Goal: Task Accomplishment & Management: Use online tool/utility

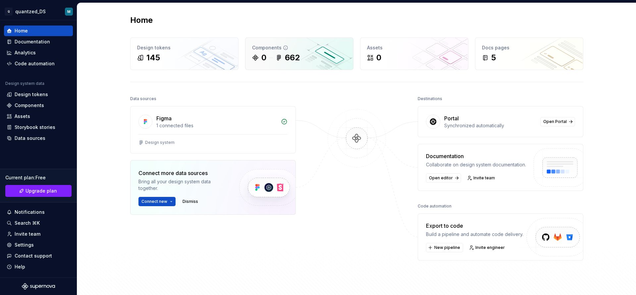
click at [269, 64] on div "Components 0 662" at bounding box center [300, 54] width 108 height 32
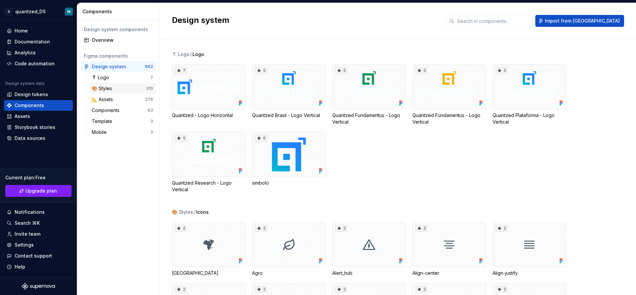
click at [116, 90] on div "🎨 Styles" at bounding box center [119, 88] width 54 height 7
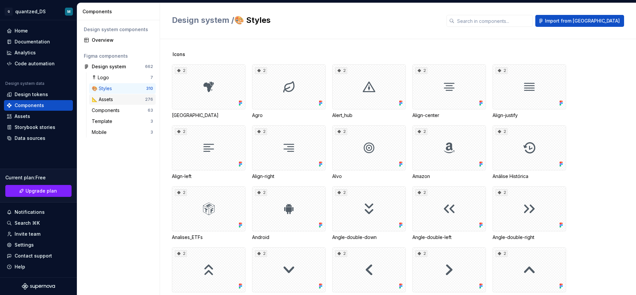
click at [119, 101] on div "📐 Assets" at bounding box center [118, 99] width 53 height 7
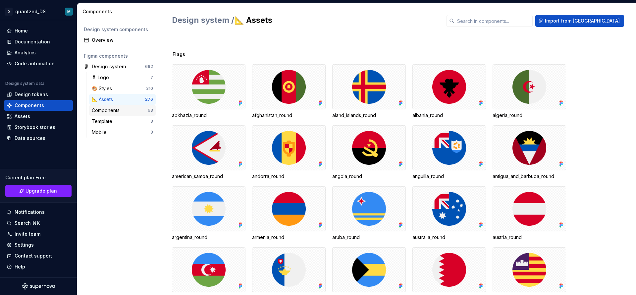
click at [112, 111] on div "Components" at bounding box center [107, 110] width 30 height 7
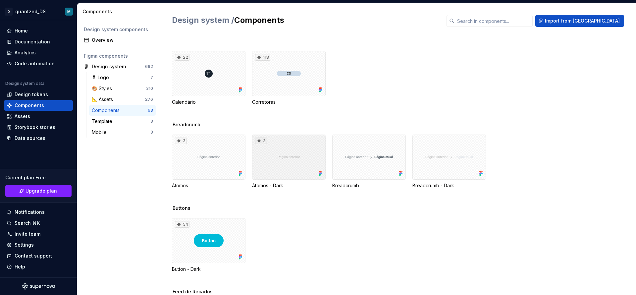
click at [275, 161] on div "3" at bounding box center [289, 157] width 74 height 45
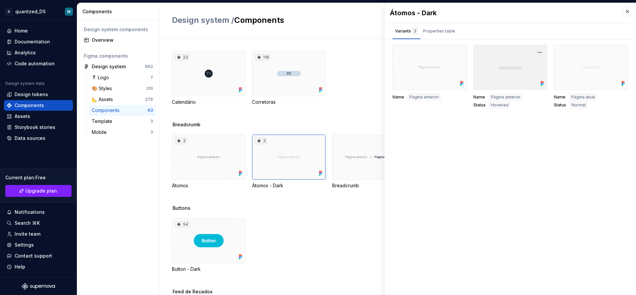
click at [498, 76] on div at bounding box center [511, 67] width 74 height 45
click at [415, 97] on span "Página anterior" at bounding box center [425, 96] width 30 height 5
click at [443, 35] on div "Properties table" at bounding box center [439, 31] width 37 height 11
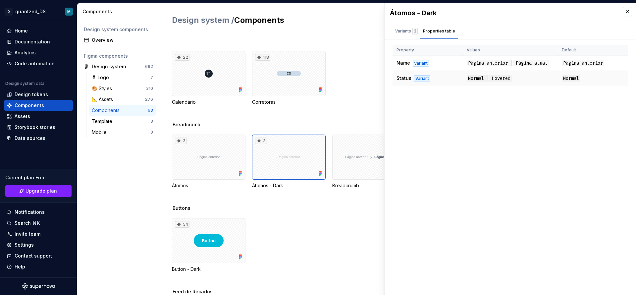
click at [465, 79] on td "Normal | Hovered" at bounding box center [510, 78] width 95 height 15
click at [479, 78] on span "Normal | Hovered" at bounding box center [489, 78] width 45 height 6
click at [540, 104] on div "Átomos - Dark Variants 3 Properties table Name Página anterior Name Página ante…" at bounding box center [511, 149] width 252 height 292
click at [354, 161] on div at bounding box center [369, 157] width 74 height 45
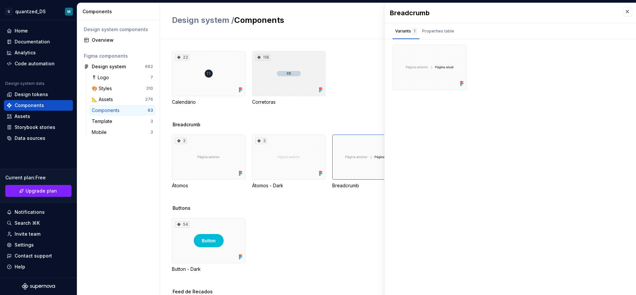
click at [285, 85] on div "118" at bounding box center [289, 73] width 74 height 45
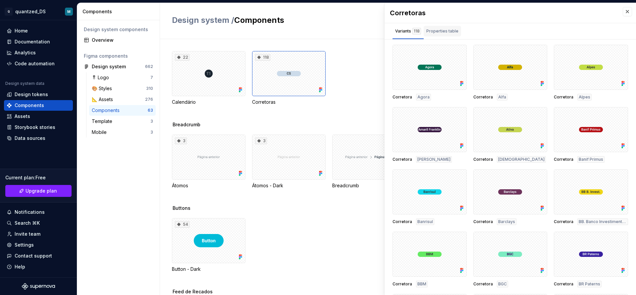
click at [444, 34] on div "Properties table" at bounding box center [443, 31] width 32 height 7
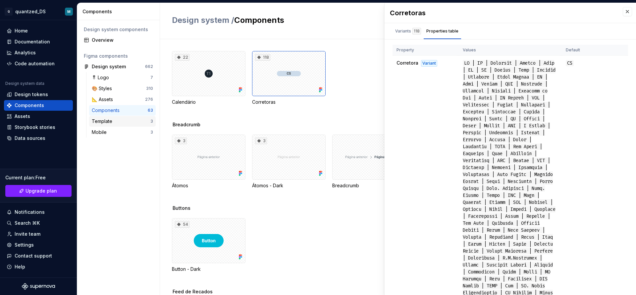
click at [98, 120] on div "Template" at bounding box center [103, 121] width 23 height 7
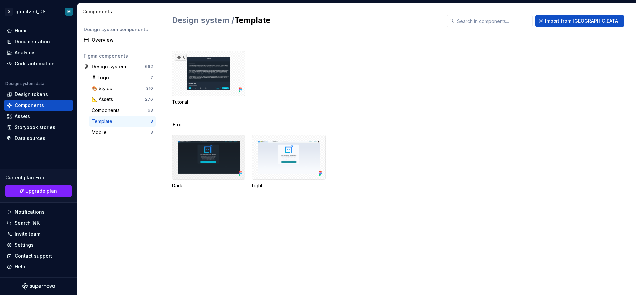
click at [199, 156] on div at bounding box center [209, 157] width 74 height 45
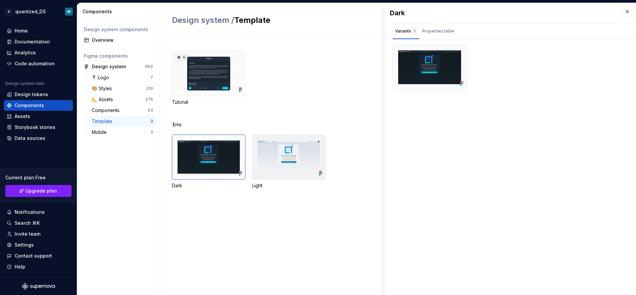
click at [304, 154] on div at bounding box center [289, 157] width 74 height 45
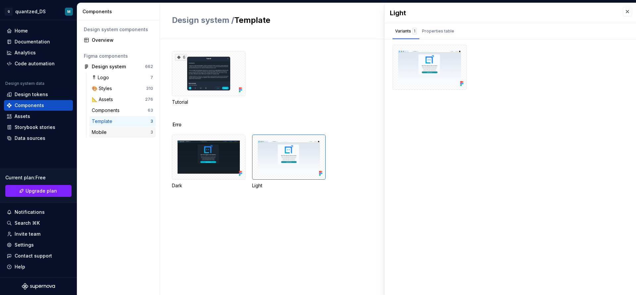
click at [109, 132] on div "Mobile" at bounding box center [121, 132] width 59 height 7
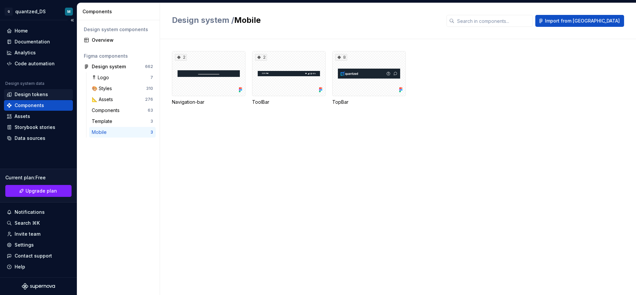
click at [27, 95] on div "Design tokens" at bounding box center [31, 94] width 33 height 7
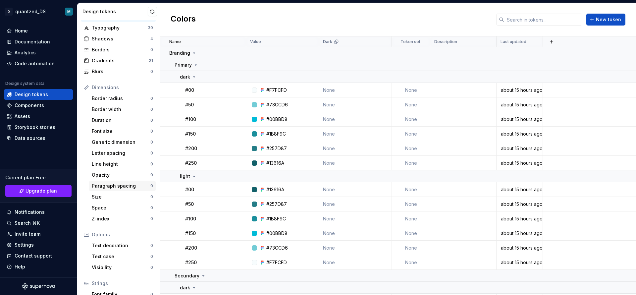
scroll to position [58, 0]
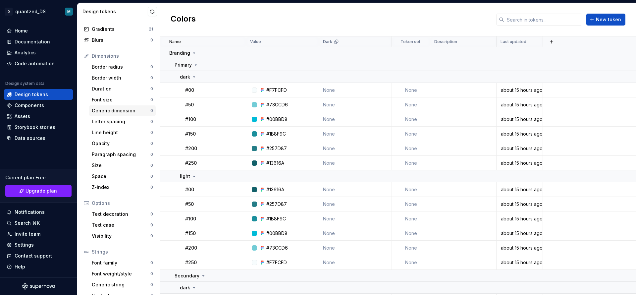
click at [109, 112] on div "Generic dimension" at bounding box center [121, 110] width 59 height 7
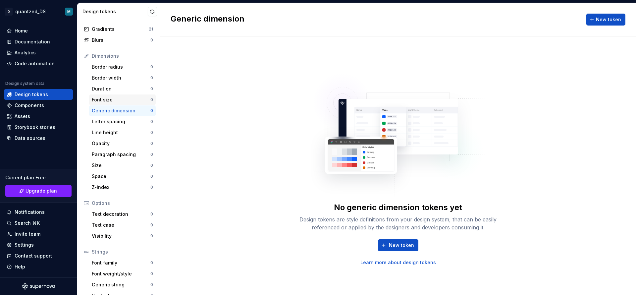
click at [98, 99] on div "Font size" at bounding box center [121, 99] width 59 height 7
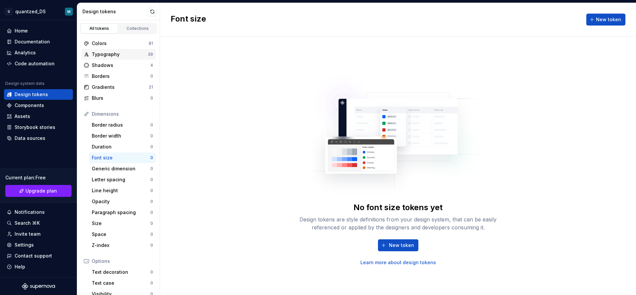
click at [99, 53] on div "Typography" at bounding box center [120, 54] width 56 height 7
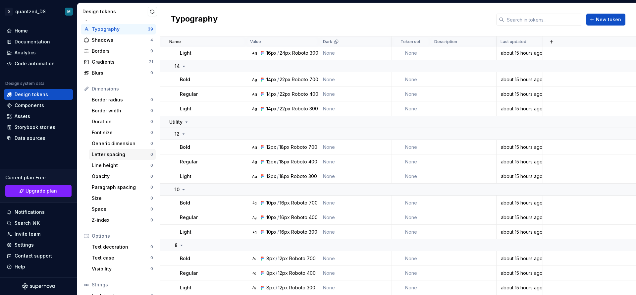
scroll to position [23, 0]
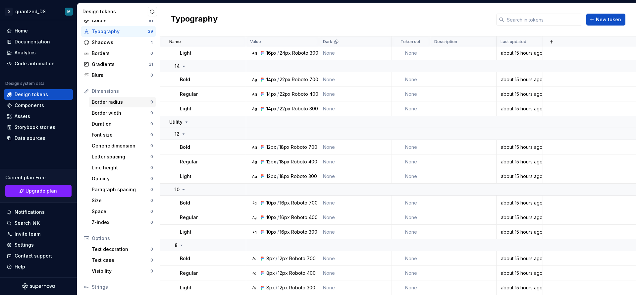
click at [122, 105] on div "Border radius" at bounding box center [121, 102] width 59 height 7
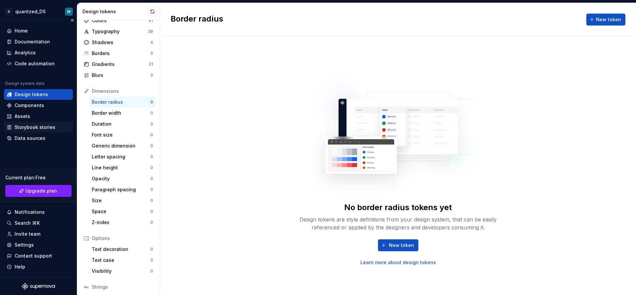
click at [32, 126] on div "Storybook stories" at bounding box center [35, 127] width 41 height 7
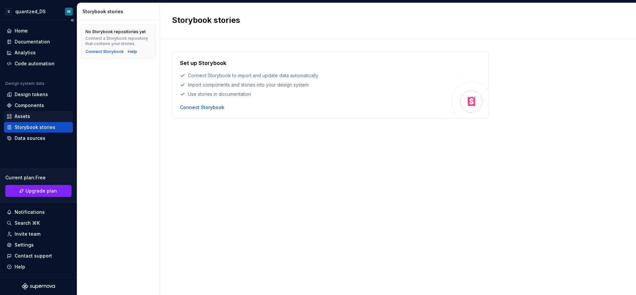
click at [33, 115] on div "Assets" at bounding box center [39, 116] width 64 height 7
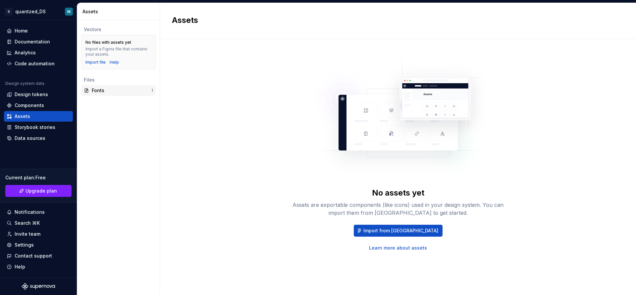
click at [115, 91] on div "Fonts" at bounding box center [122, 90] width 60 height 7
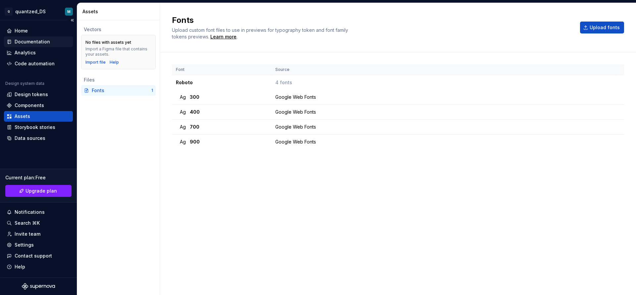
click at [38, 42] on div "Documentation" at bounding box center [32, 41] width 35 height 7
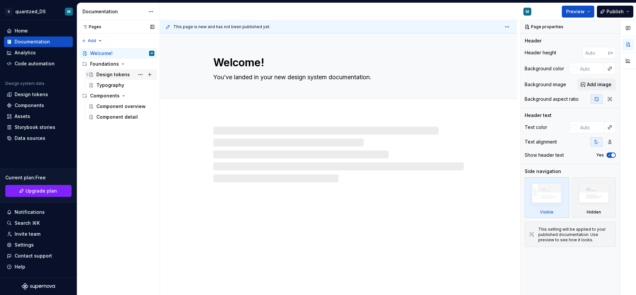
click at [119, 72] on div "Design tokens" at bounding box center [112, 74] width 33 height 7
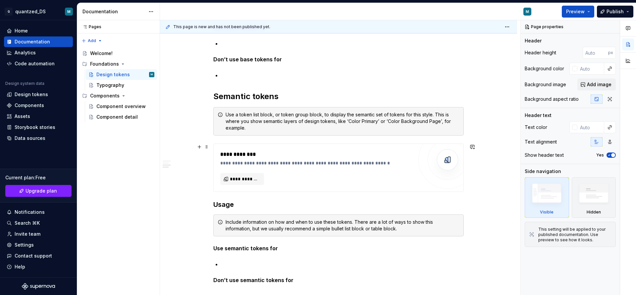
scroll to position [381, 0]
click at [112, 86] on div "Typography" at bounding box center [110, 85] width 28 height 7
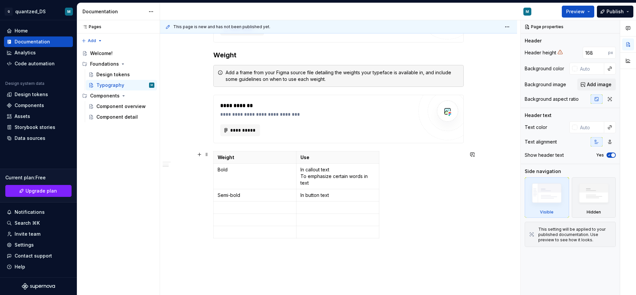
scroll to position [400, 0]
click at [113, 105] on div "Component overview" at bounding box center [115, 106] width 38 height 7
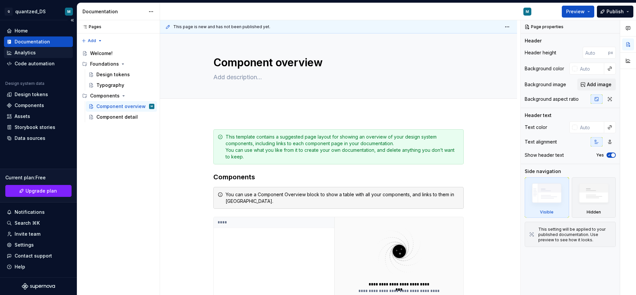
click at [27, 52] on div "Analytics" at bounding box center [25, 52] width 21 height 7
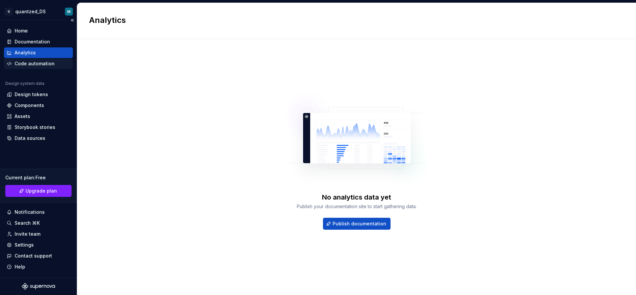
click at [34, 65] on div "Code automation" at bounding box center [35, 63] width 40 height 7
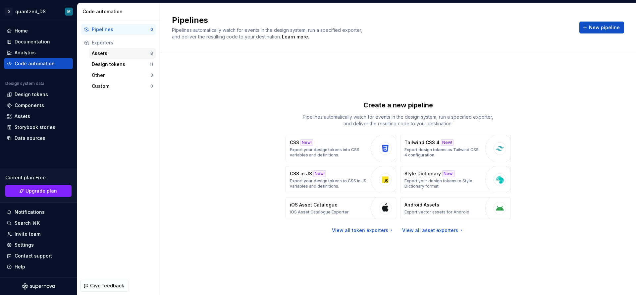
click at [119, 54] on div "Assets" at bounding box center [121, 53] width 59 height 7
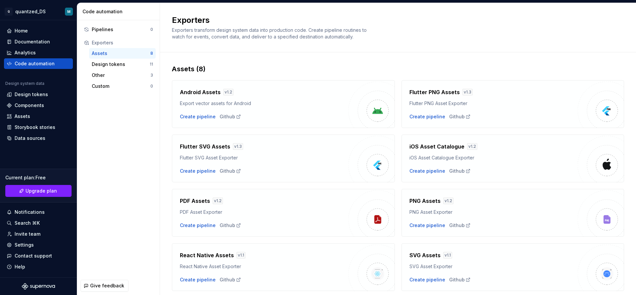
click at [116, 54] on div "Assets" at bounding box center [121, 53] width 59 height 7
click at [117, 68] on div "Design tokens 11" at bounding box center [122, 64] width 67 height 11
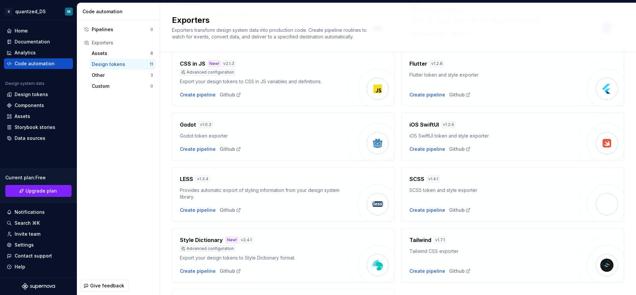
scroll to position [163, 0]
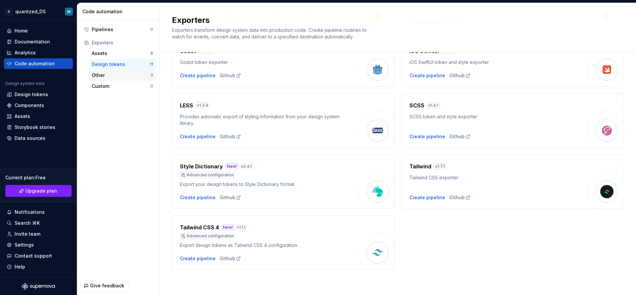
click at [115, 79] on div "Other 3" at bounding box center [122, 75] width 67 height 11
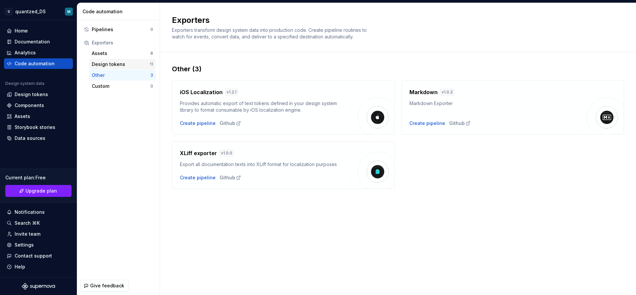
click at [113, 64] on div "Design tokens" at bounding box center [121, 64] width 58 height 7
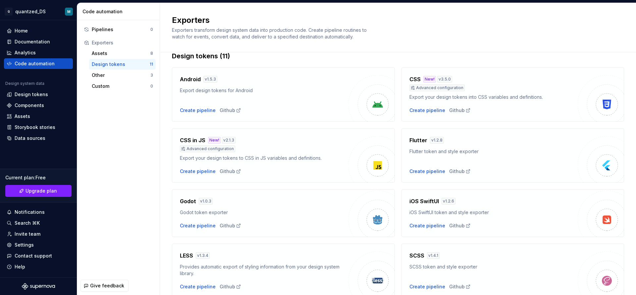
scroll to position [20, 0]
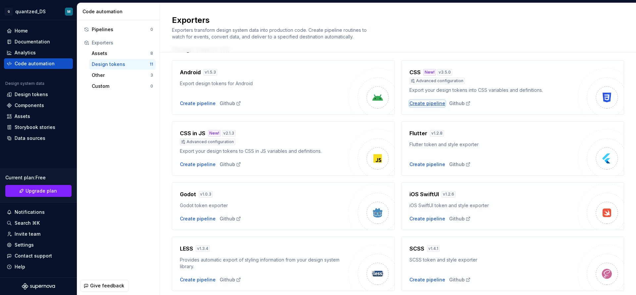
click at [425, 102] on div "Create pipeline" at bounding box center [428, 103] width 36 height 7
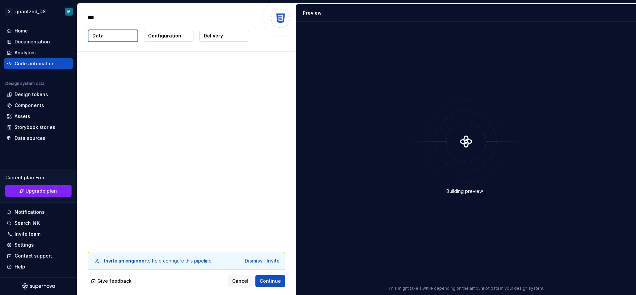
type textarea "*"
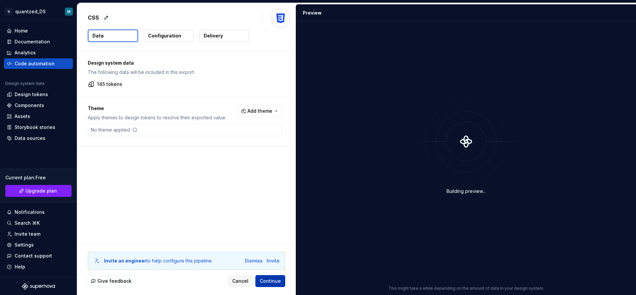
click at [274, 281] on span "Continue" at bounding box center [270, 281] width 21 height 7
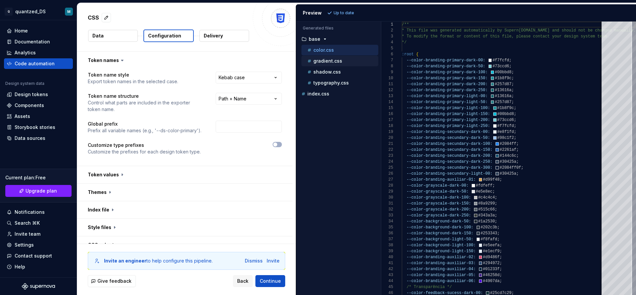
click at [319, 61] on p "gradient.css" at bounding box center [328, 60] width 29 height 5
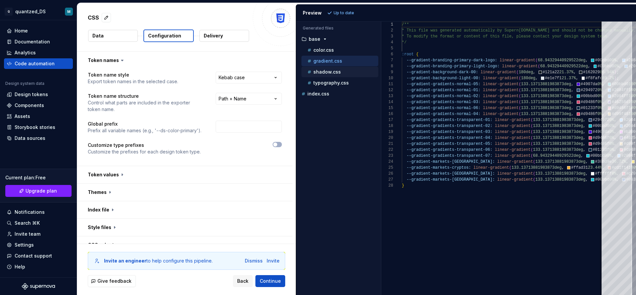
click at [322, 71] on p "shadow.css" at bounding box center [328, 71] width 28 height 5
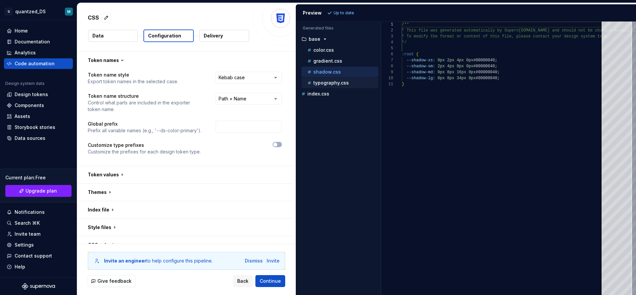
click at [325, 85] on p "typography.css" at bounding box center [331, 82] width 35 height 5
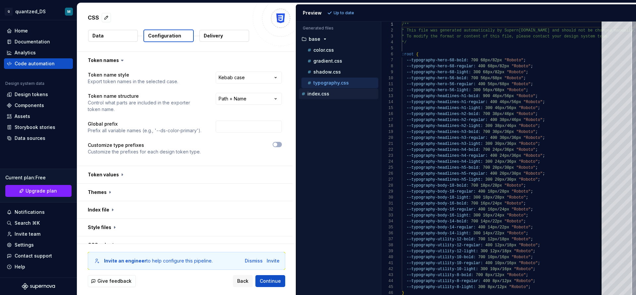
click at [312, 94] on p "index.css" at bounding box center [319, 93] width 22 height 5
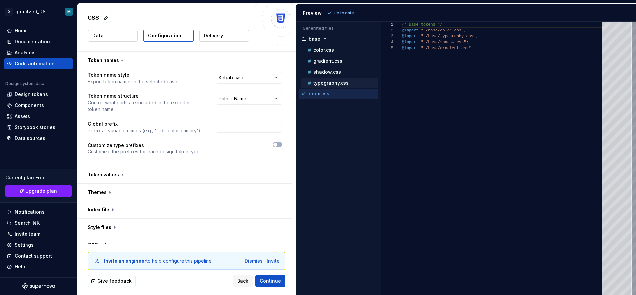
click at [325, 80] on p "typography.css" at bounding box center [331, 82] width 35 height 5
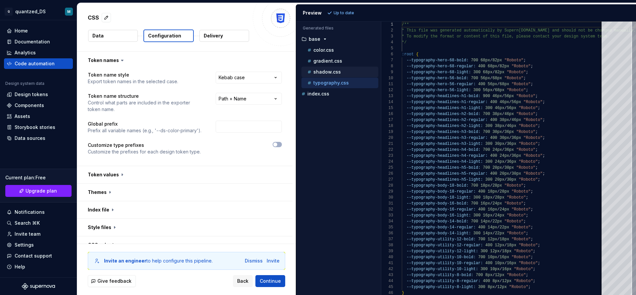
click at [324, 70] on p "shadow.css" at bounding box center [328, 71] width 28 height 5
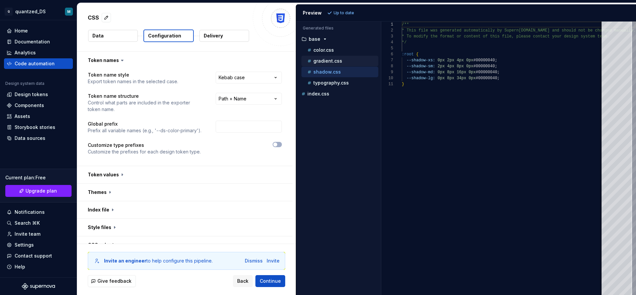
click at [322, 62] on p "gradient.css" at bounding box center [328, 60] width 29 height 5
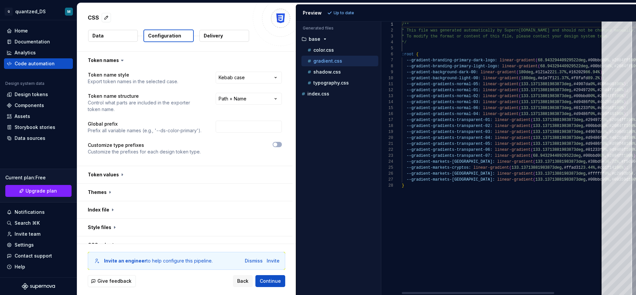
scroll to position [48, 0]
click at [322, 52] on p "color.css" at bounding box center [324, 49] width 21 height 5
type textarea "**********"
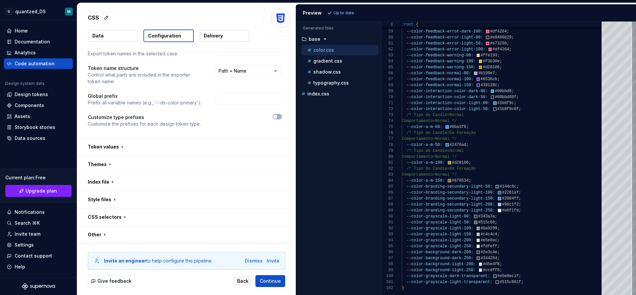
scroll to position [0, 0]
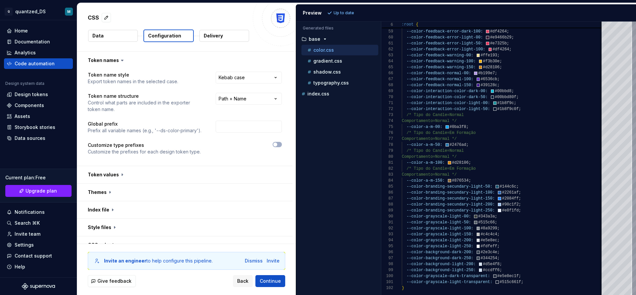
click at [212, 34] on p "Delivery" at bounding box center [213, 35] width 19 height 7
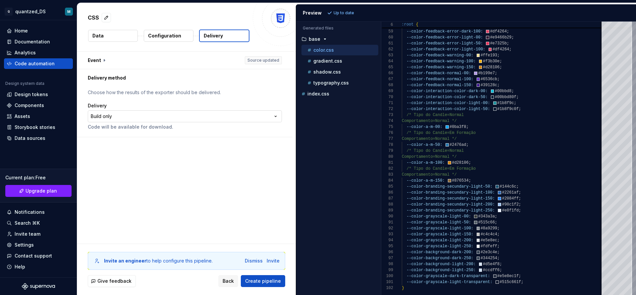
click at [159, 121] on html "**********" at bounding box center [318, 147] width 636 height 295
click at [187, 87] on html "**********" at bounding box center [318, 147] width 636 height 295
